Goal: Task Accomplishment & Management: Manage account settings

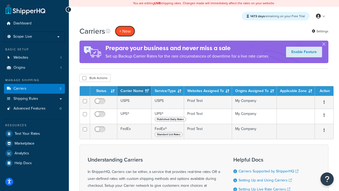
click at [125, 31] on button "+ New" at bounding box center [125, 31] width 20 height 11
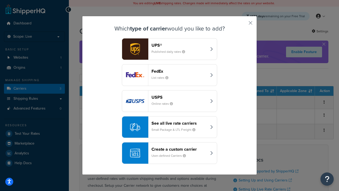
click at [170, 75] on div "FedEx List rates" at bounding box center [179, 75] width 55 height 13
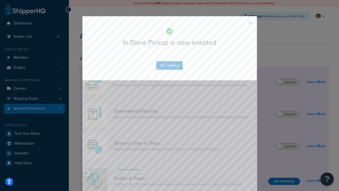
scroll to position [172, 0]
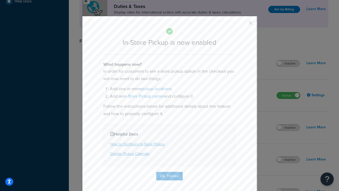
click at [243, 25] on button "button" at bounding box center [242, 24] width 1 height 1
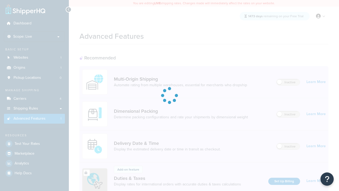
scroll to position [172, 0]
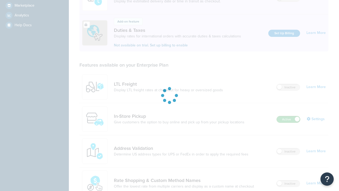
click at [289, 116] on label "Active" at bounding box center [288, 119] width 23 height 6
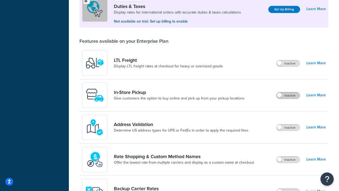
scroll to position [162, 0]
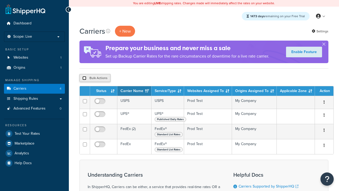
click at [84, 78] on input "checkbox" at bounding box center [84, 78] width 4 height 4
checkbox input "true"
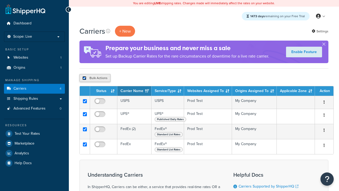
checkbox input "true"
click at [0, 0] on button "Delete" at bounding box center [0, 0] width 0 height 0
